Goal: Information Seeking & Learning: Find specific fact

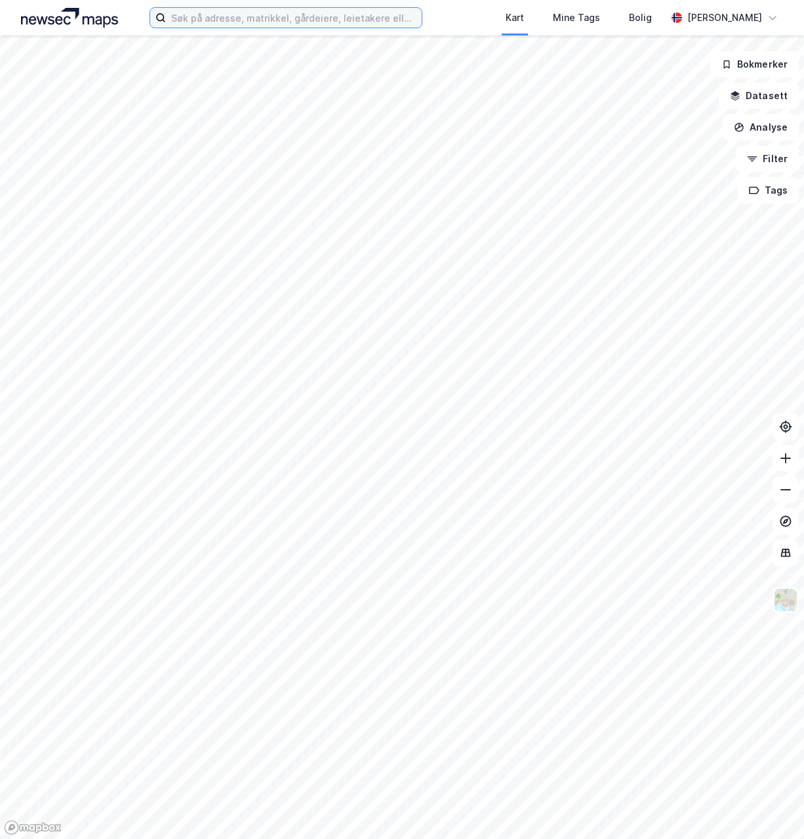
click at [335, 18] on input at bounding box center [294, 18] width 256 height 20
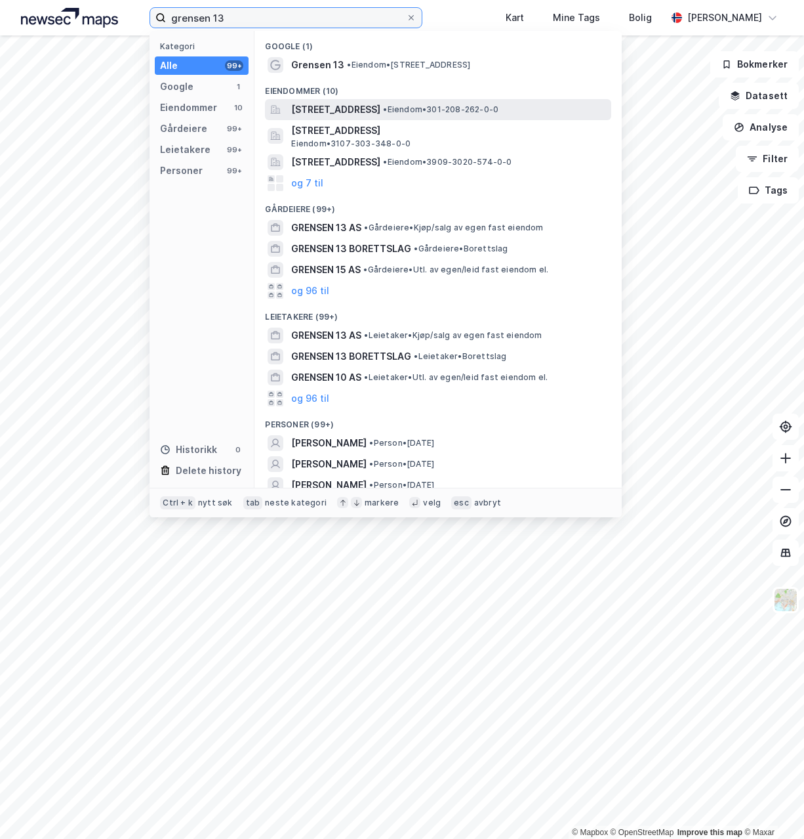
type input "grensen 13"
click at [333, 111] on span "[STREET_ADDRESS]" at bounding box center [335, 110] width 89 height 16
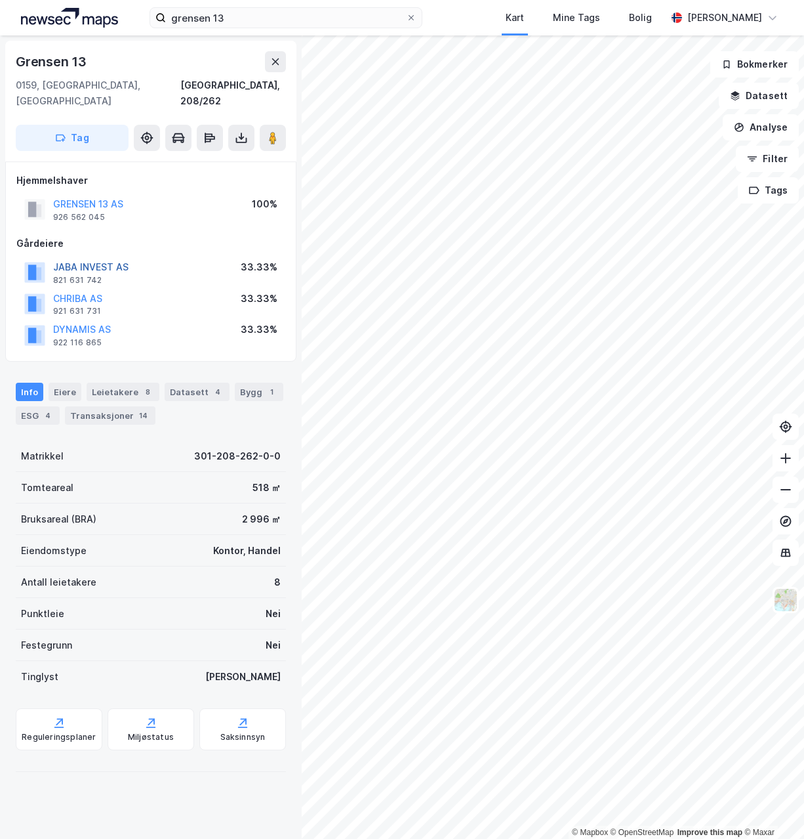
click at [0, 0] on button "JABA INVEST AS" at bounding box center [0, 0] width 0 height 0
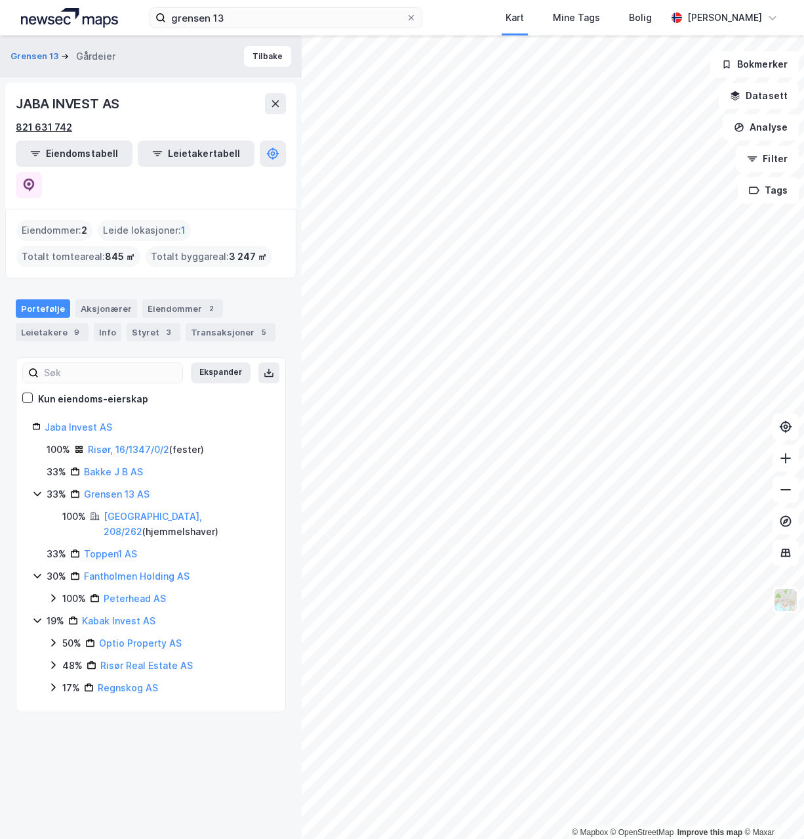
click at [58, 124] on div "821 631 742" at bounding box center [44, 127] width 56 height 16
click at [125, 488] on link "Grensen 13 AS" at bounding box center [117, 493] width 66 height 11
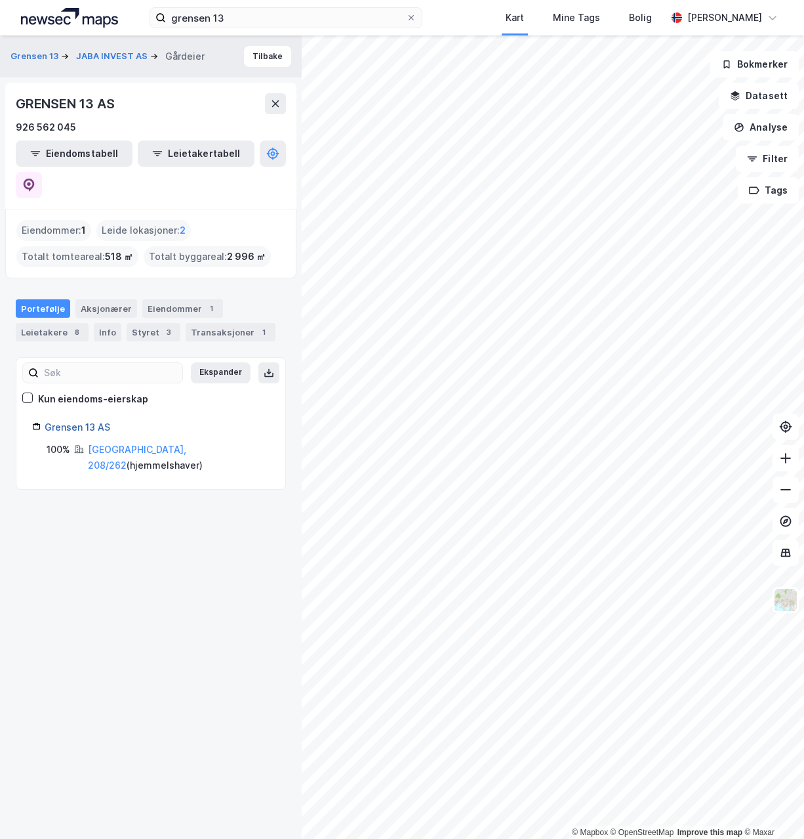
click at [96, 421] on link "Grensen 13 AS" at bounding box center [78, 426] width 66 height 11
click at [97, 299] on div "Aksjonærer" at bounding box center [106, 308] width 62 height 18
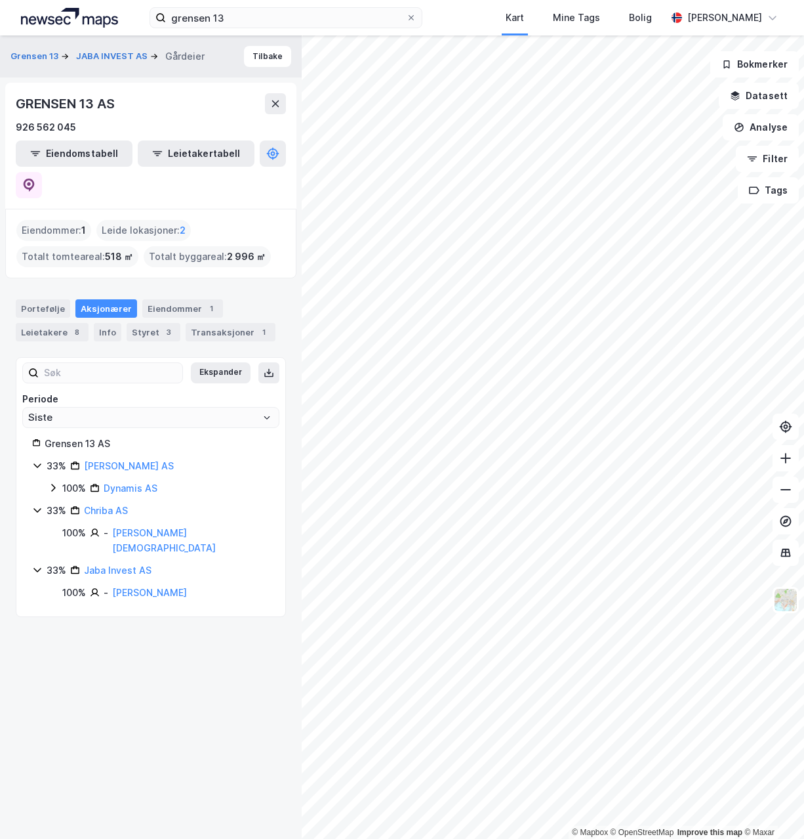
click at [54, 482] on icon at bounding box center [53, 487] width 10 height 10
